Goal: Contribute content

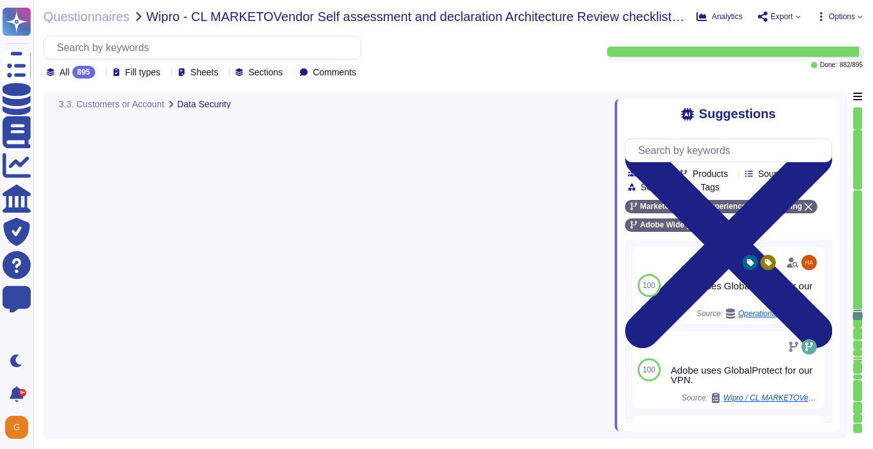
type textarea "Keys that are used by a service, are bound to a specific service. There are uni…"
type textarea "Adobe services are expected to comply with the Key Management Standard. Adobe K…"
type textarea "Adobe ensures appropriate levels of security of customer's data by not altering…"
type textarea "Key management and rotation is handled by Adobe."
type textarea "User Credentials, Token- or Certificate-based authentication, various SSO (Sing…"
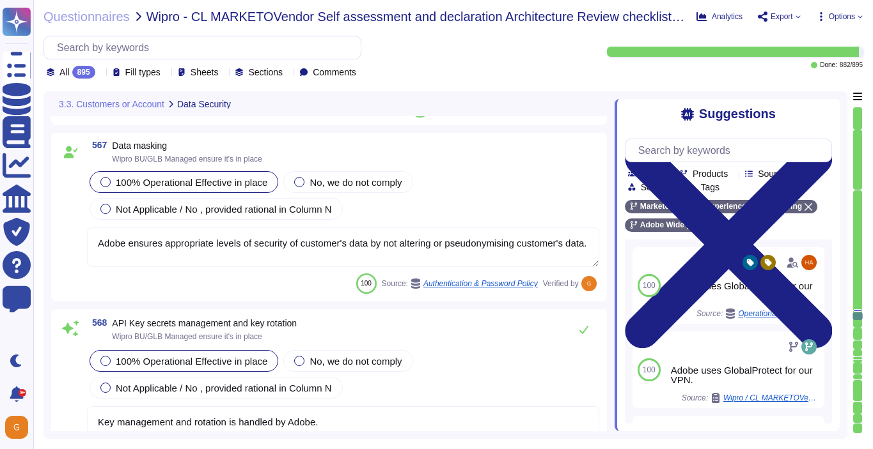
type textarea "Not Enabled by default. Multi-factor authentication is available for client acc…"
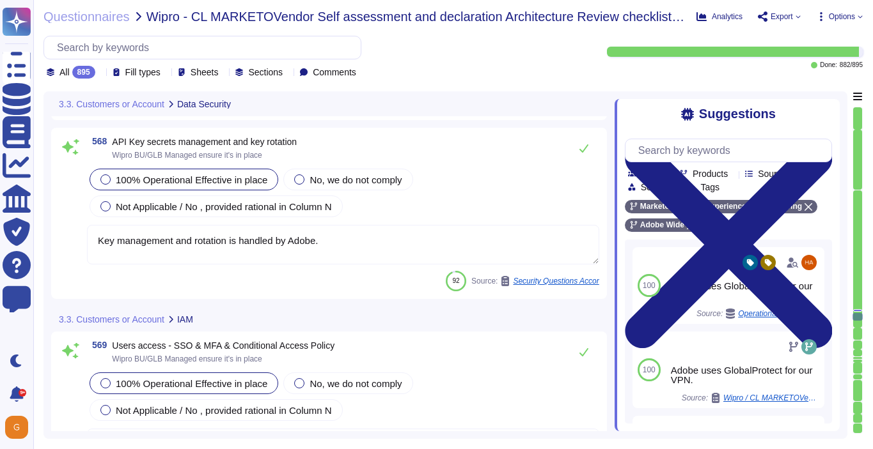
type textarea "Relevant professional certifications, including Certified Information Systems A…"
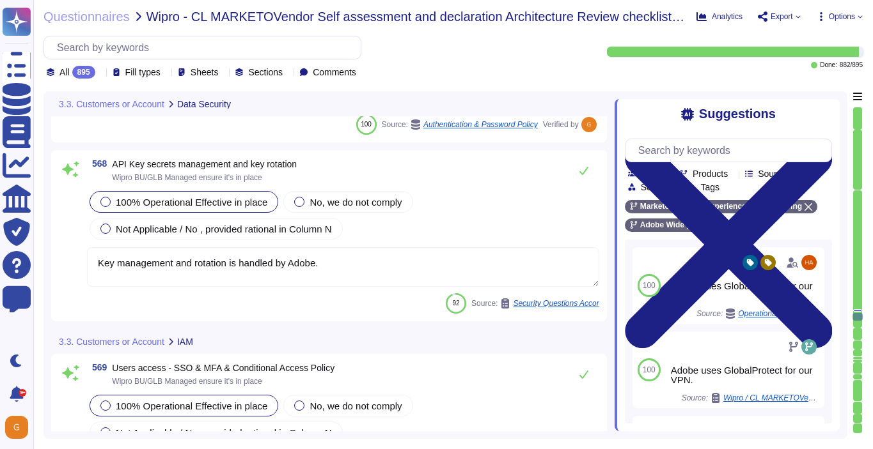
scroll to position [115103, 0]
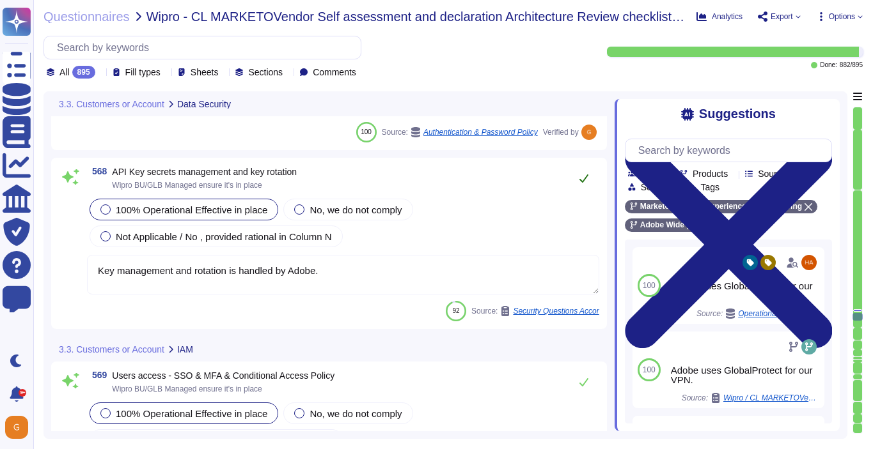
click at [589, 173] on button at bounding box center [583, 179] width 31 height 26
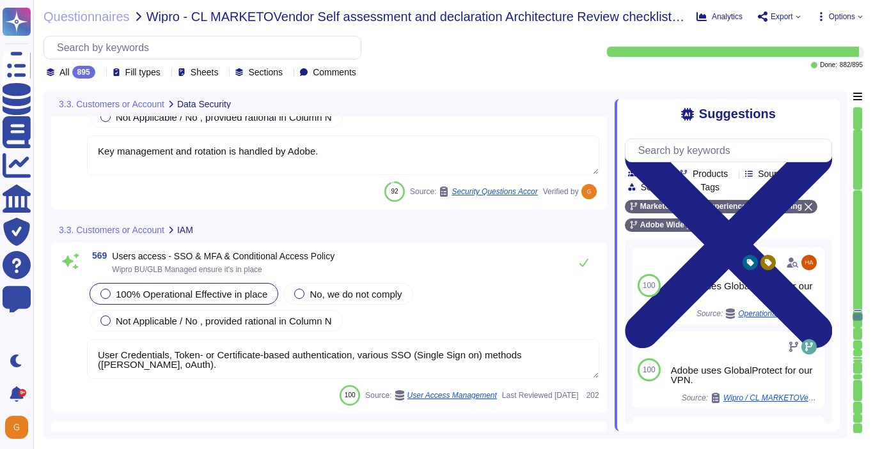
scroll to position [115237, 0]
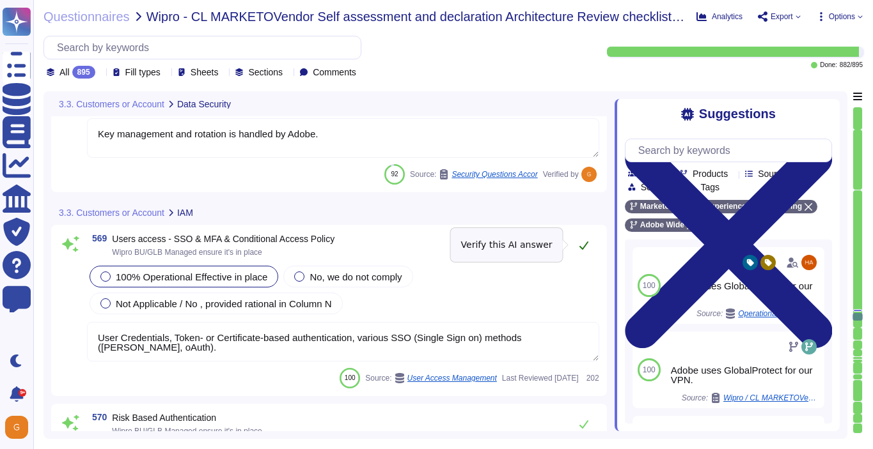
click at [585, 250] on icon at bounding box center [583, 245] width 10 height 10
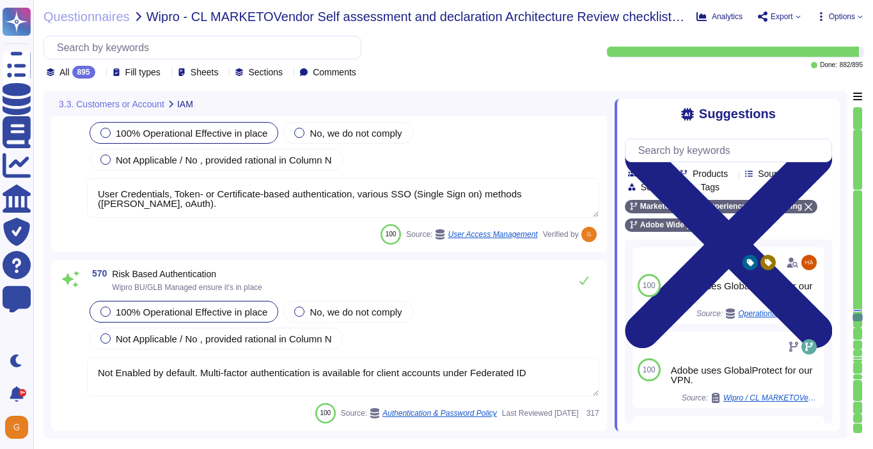
type textarea "Reviews and revalidation of user access for least privilege and separation of d…"
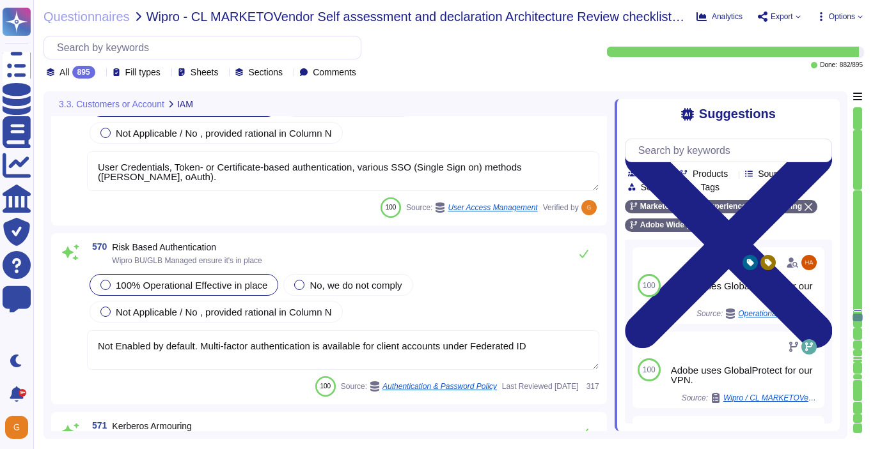
scroll to position [115385, 0]
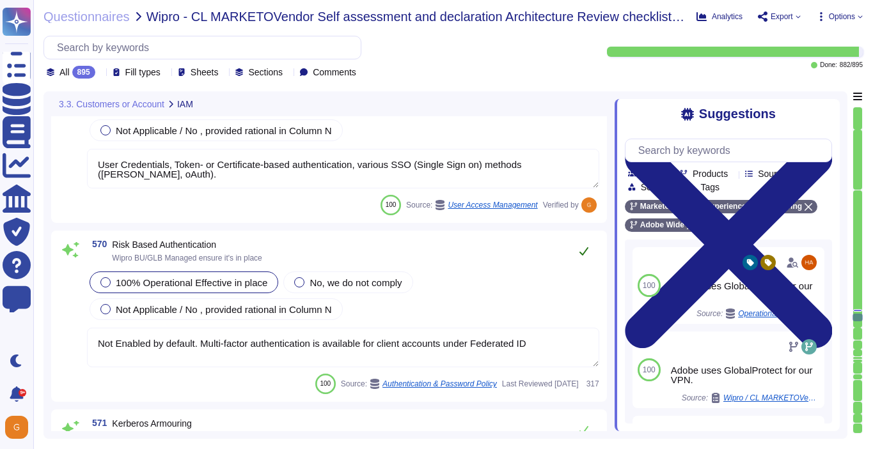
click at [583, 249] on icon at bounding box center [583, 251] width 10 height 10
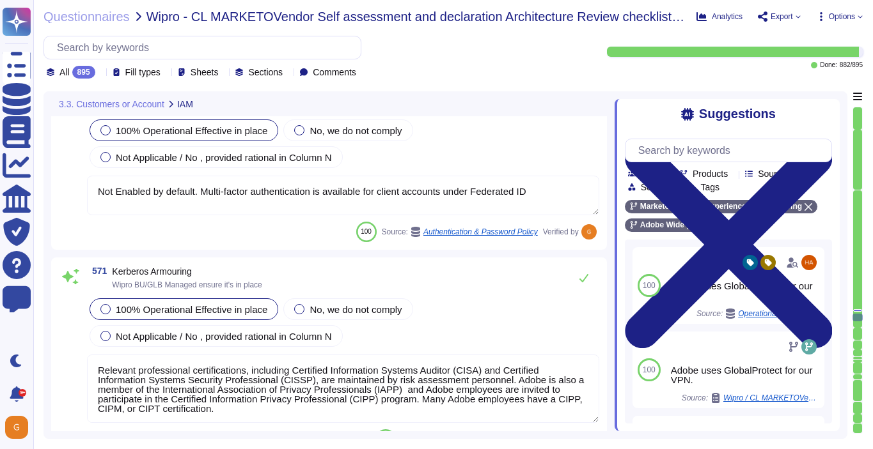
scroll to position [115538, 0]
type textarea "Account permissions must be based on the principle of least privilege. Logical …"
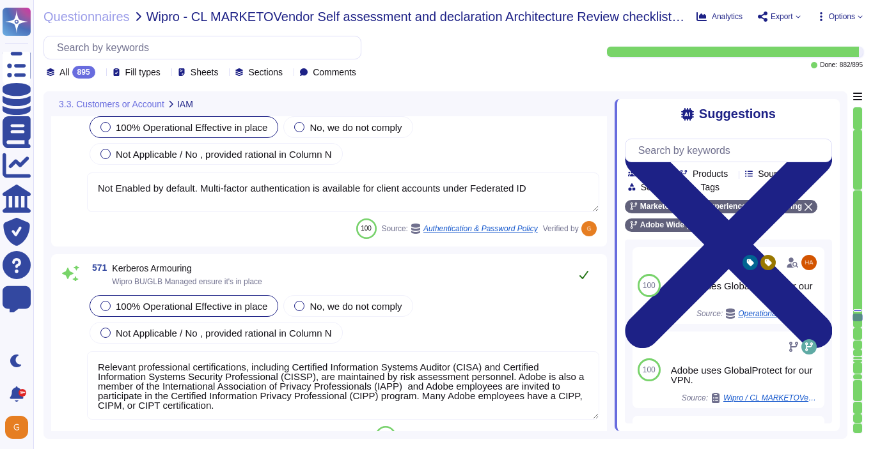
click at [582, 278] on icon at bounding box center [583, 275] width 9 height 8
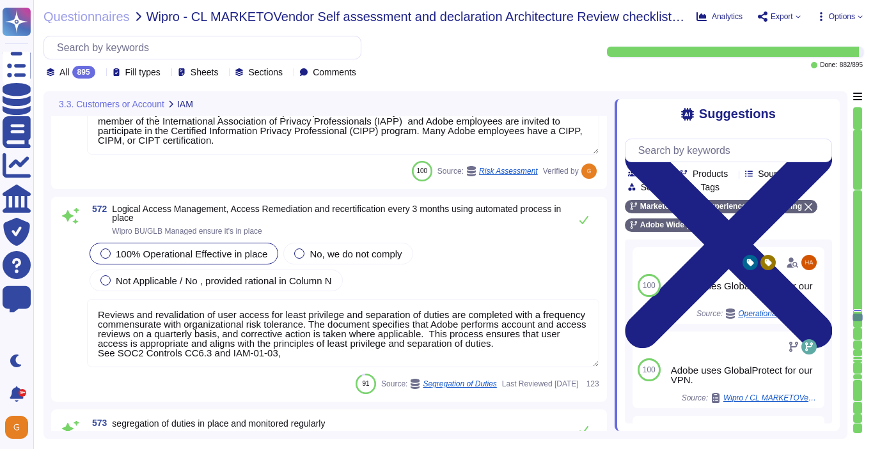
scroll to position [115834, 0]
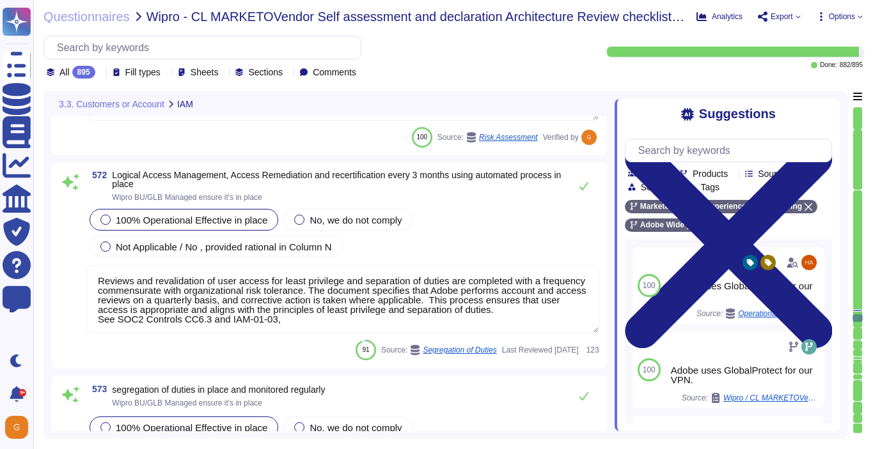
type textarea "Privileged access (administrator level) to information security management syst…"
click at [580, 192] on button at bounding box center [583, 186] width 31 height 26
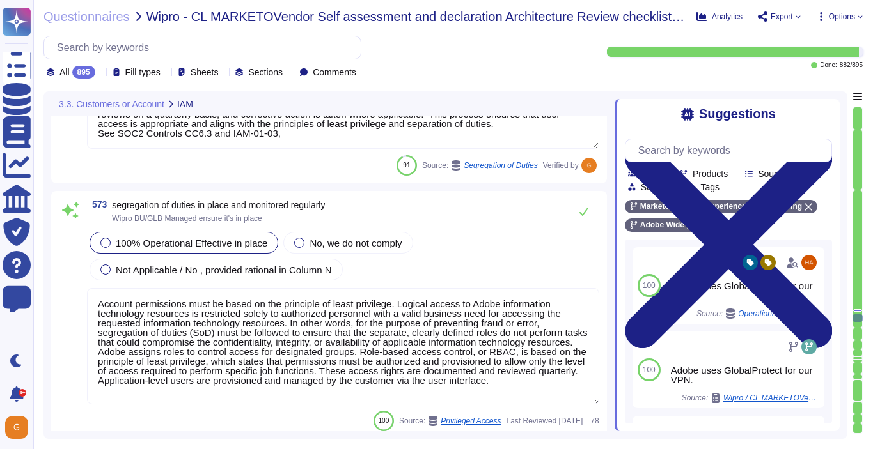
scroll to position [116024, 0]
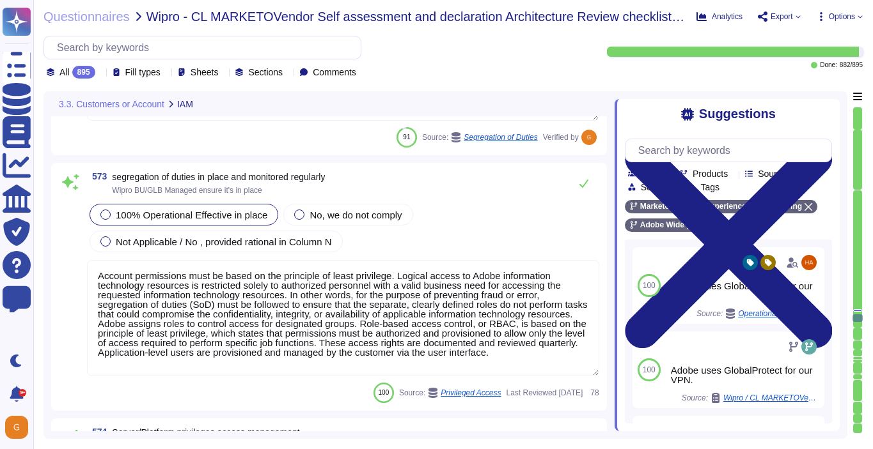
type textarea "Adobe uses Splunk for its SIEM. For some offerings, customer can retrieve appli…"
click at [580, 188] on icon at bounding box center [583, 184] width 9 height 8
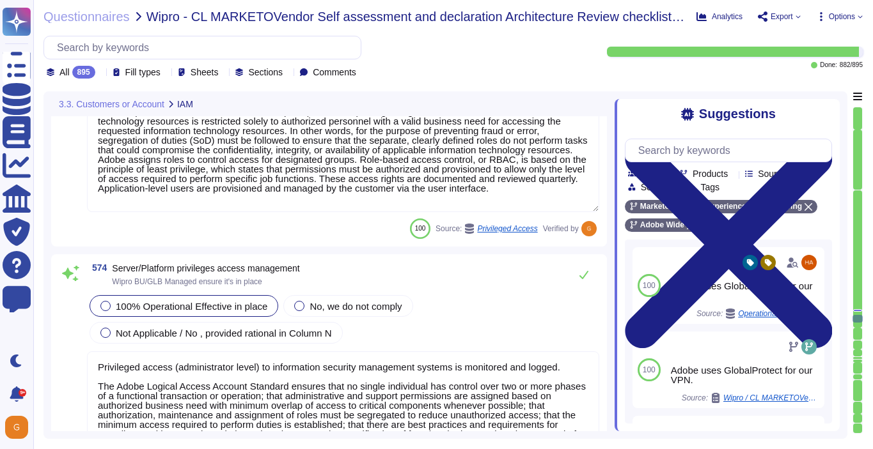
scroll to position [116194, 0]
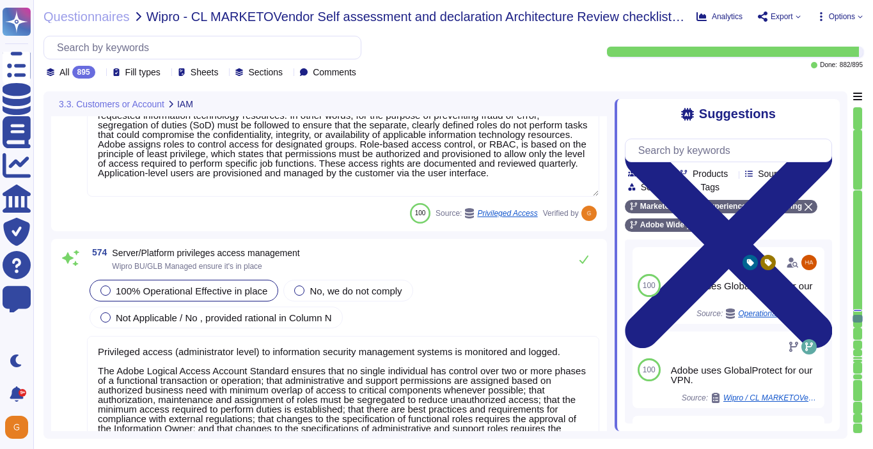
type textarea "Daily. Adobe has a SIEM in place to monitor security logs"
click at [587, 265] on icon at bounding box center [583, 259] width 10 height 10
